Goal: Navigation & Orientation: Find specific page/section

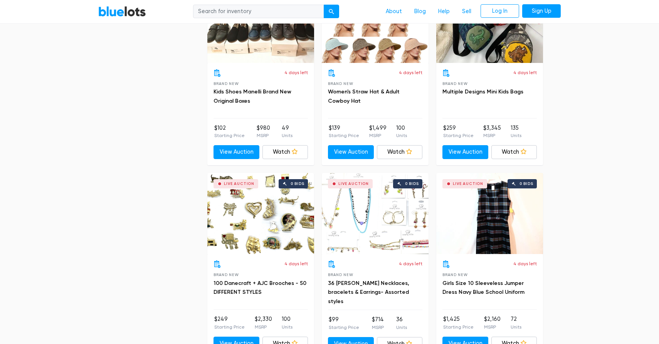
scroll to position [2004, 0]
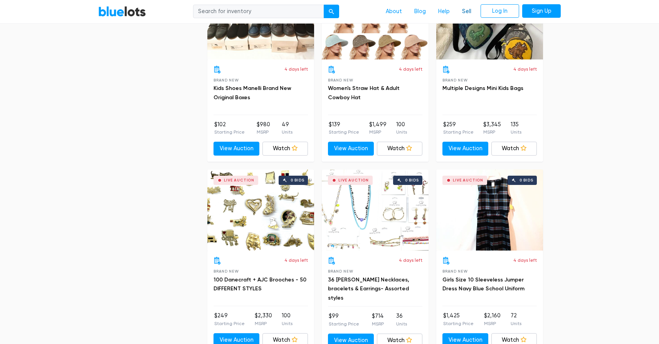
click at [475, 12] on link "Sell" at bounding box center [467, 11] width 22 height 15
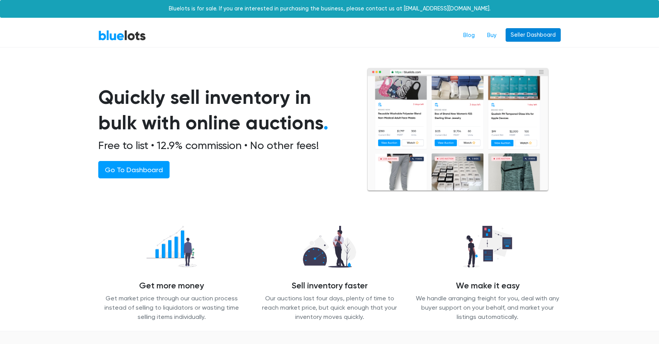
click at [529, 32] on link "Seller Dashboard" at bounding box center [533, 35] width 55 height 14
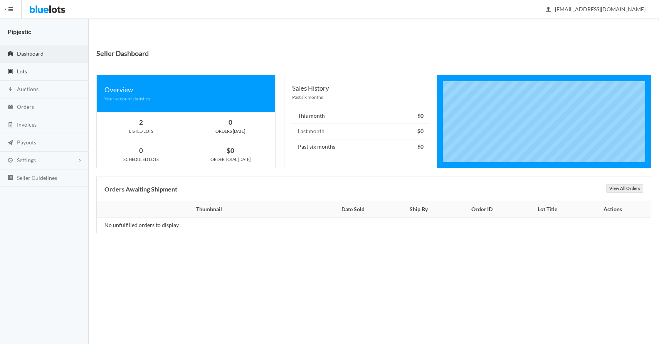
click at [50, 68] on link "Lots" at bounding box center [44, 72] width 89 height 18
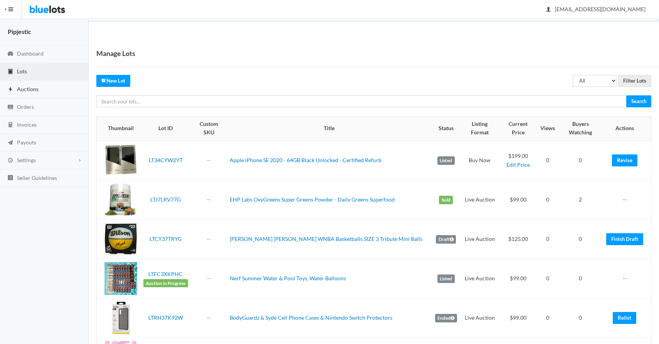
click at [51, 86] on link "Auctions" at bounding box center [44, 90] width 89 height 18
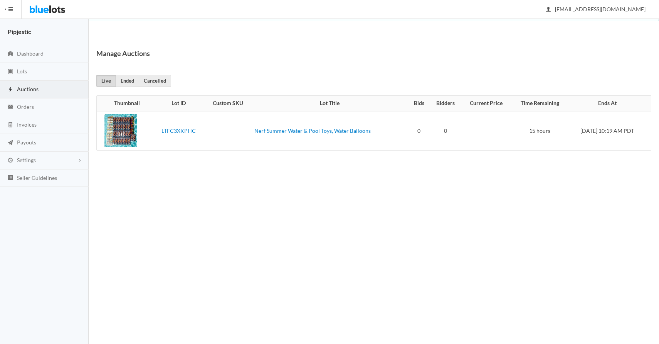
click at [50, 97] on link "Auctions" at bounding box center [44, 90] width 89 height 18
click at [50, 110] on link "Orders" at bounding box center [44, 107] width 89 height 18
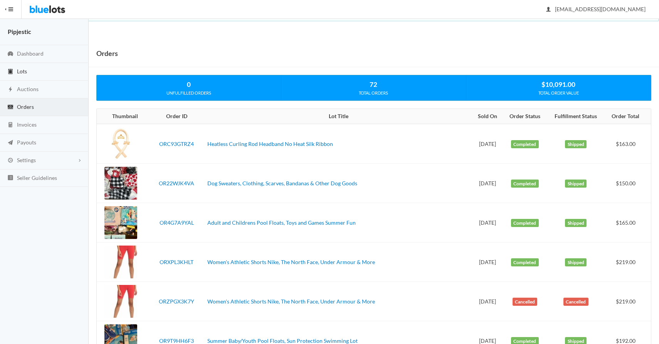
click at [36, 69] on link "Lots" at bounding box center [44, 72] width 89 height 18
